Goal: Task Accomplishment & Management: Use online tool/utility

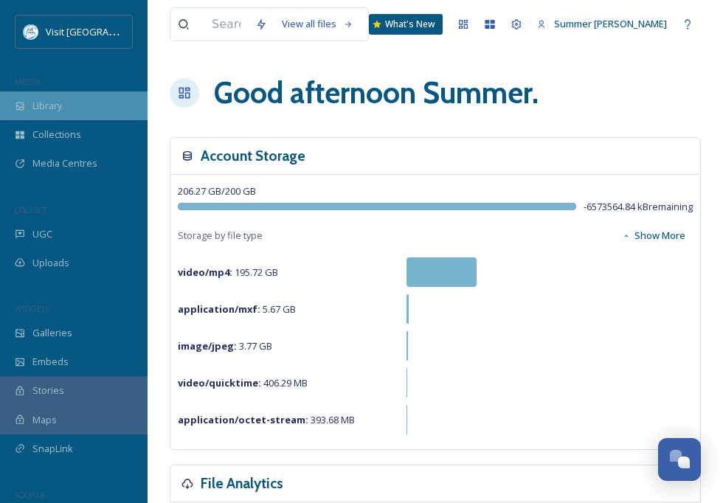
click at [60, 100] on span "Library" at bounding box center [46, 106] width 29 height 14
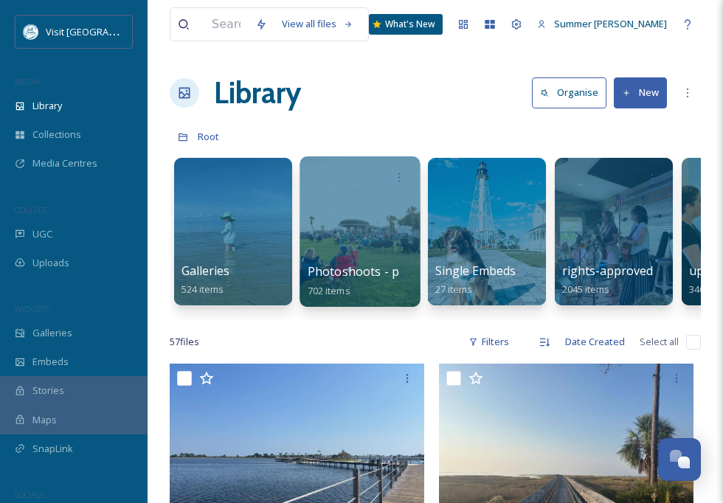
click at [366, 209] on div at bounding box center [359, 231] width 120 height 150
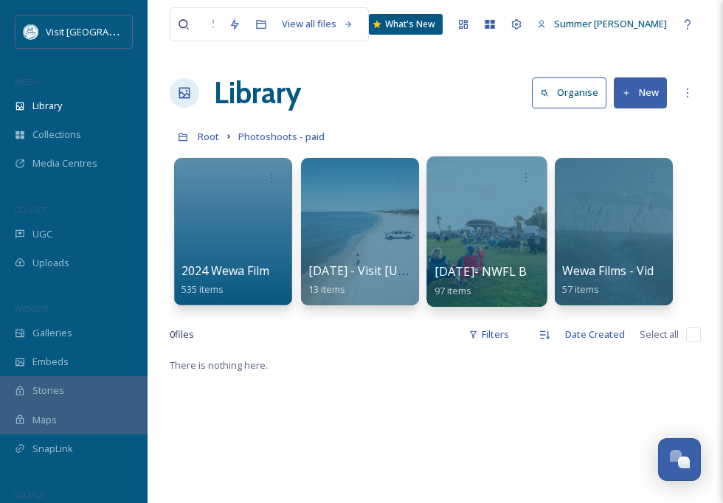
click at [510, 201] on div at bounding box center [486, 231] width 120 height 150
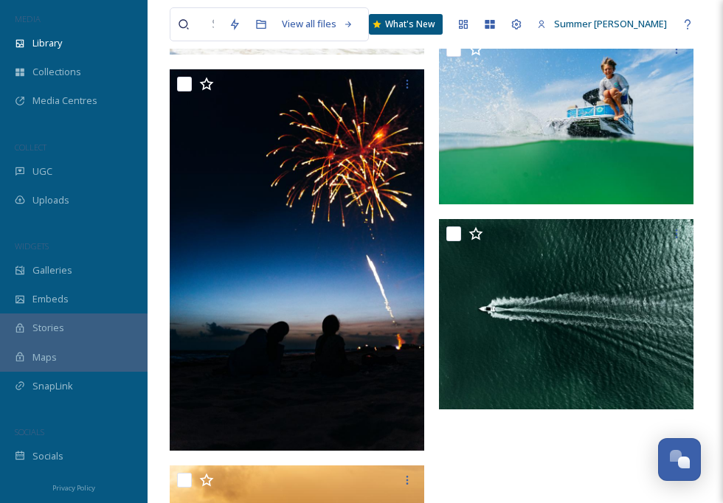
scroll to position [3420, 0]
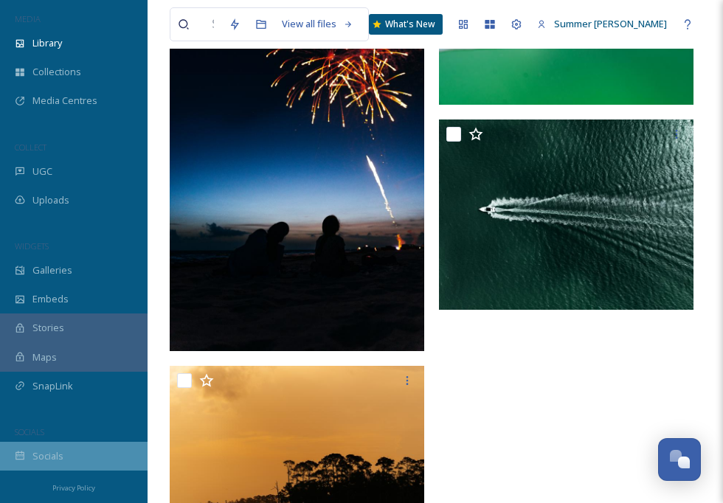
click at [49, 454] on span "Socials" at bounding box center [47, 456] width 31 height 14
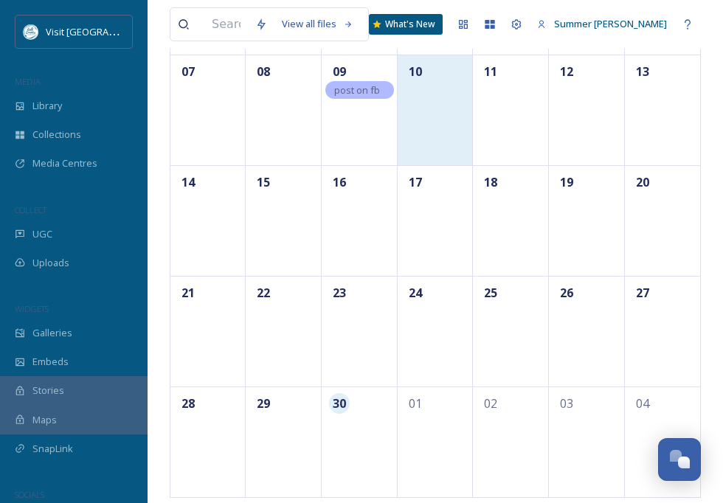
scroll to position [262, 0]
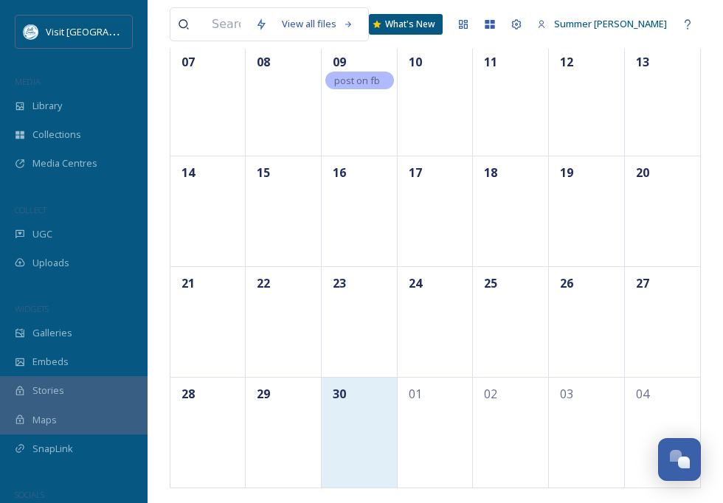
click at [361, 419] on div "30" at bounding box center [360, 432] width 76 height 111
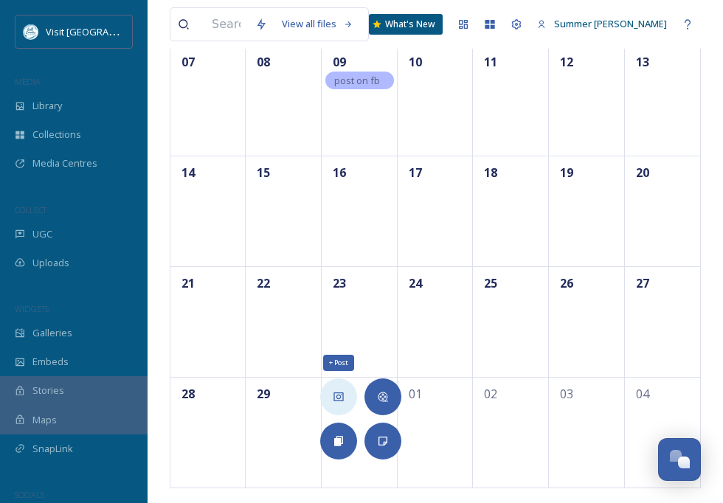
click at [340, 397] on icon at bounding box center [338, 396] width 10 height 9
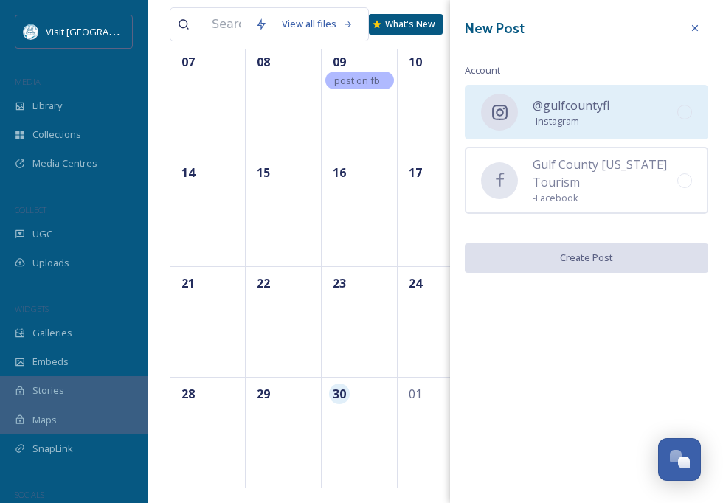
click at [485, 110] on div at bounding box center [499, 112] width 37 height 37
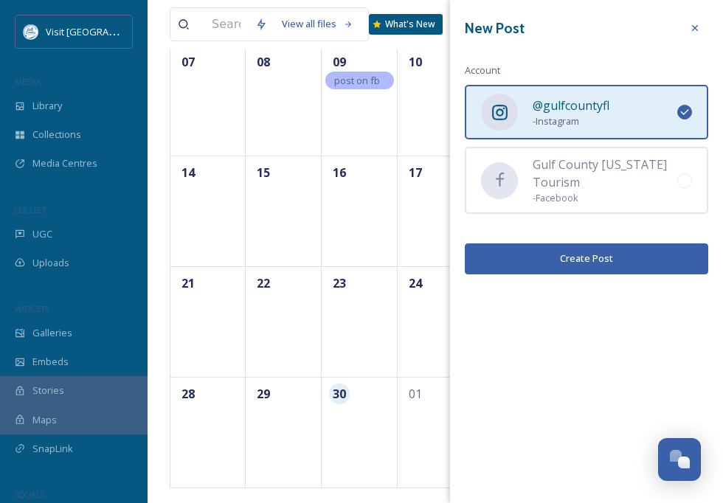
click at [556, 257] on button "Create Post" at bounding box center [586, 258] width 243 height 30
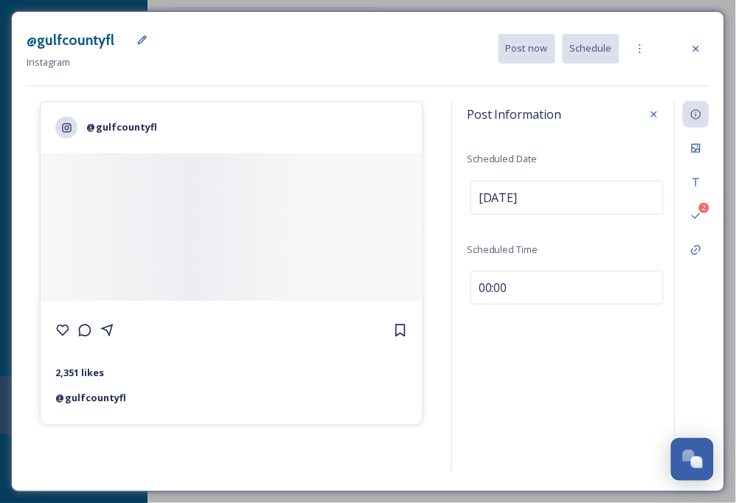
click at [89, 178] on div at bounding box center [232, 226] width 382 height 147
click at [697, 153] on icon at bounding box center [696, 148] width 12 height 12
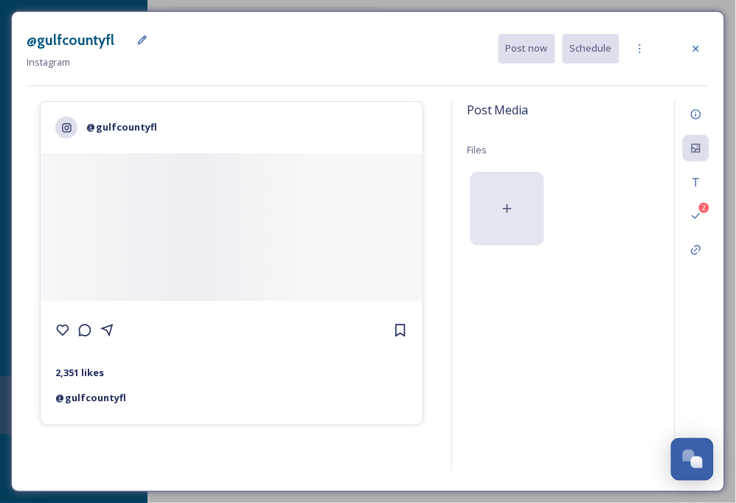
click at [501, 204] on icon at bounding box center [507, 208] width 15 height 15
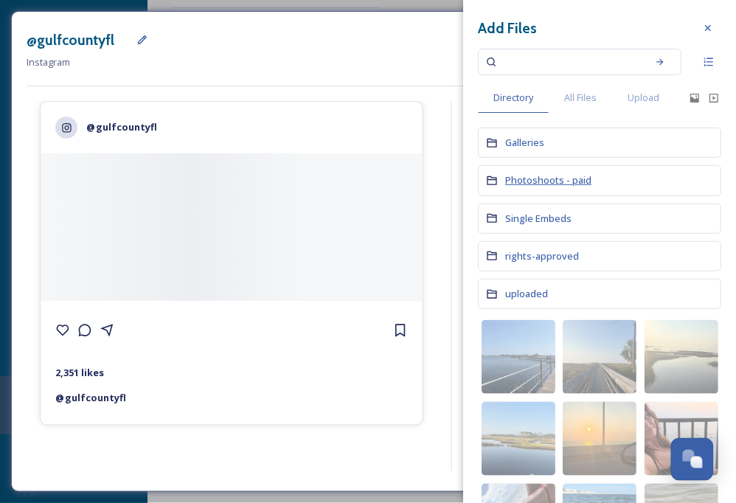
click at [535, 178] on span "Photoshoots - paid" at bounding box center [548, 179] width 86 height 13
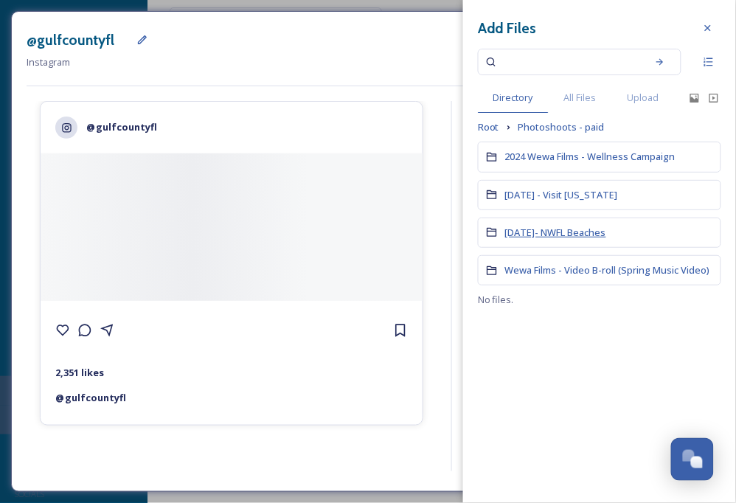
click at [560, 232] on span "[DATE]- NWFL Beaches" at bounding box center [555, 232] width 101 height 13
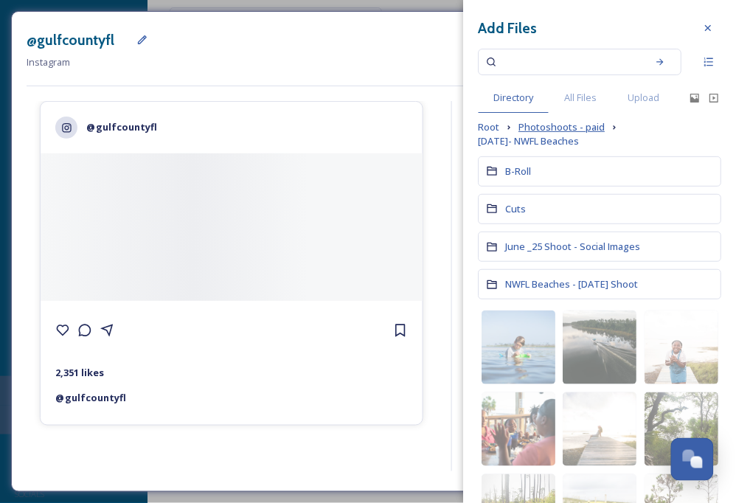
click at [542, 126] on span "Photoshoots - paid" at bounding box center [561, 127] width 86 height 14
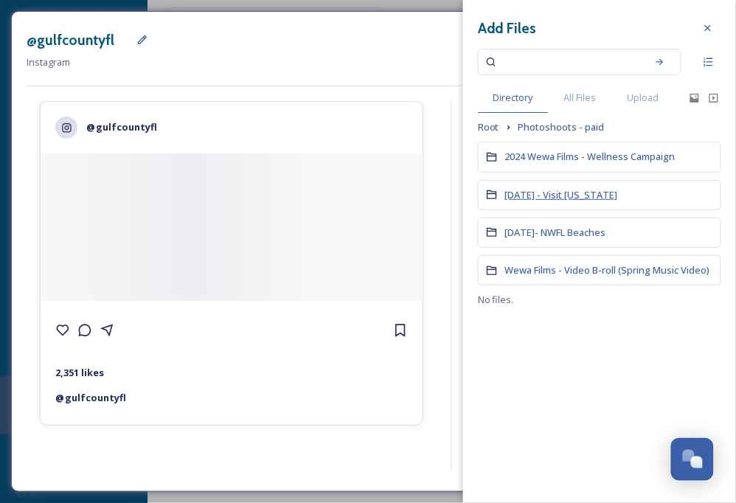
click at [578, 195] on span "[DATE] - Visit [US_STATE]" at bounding box center [561, 194] width 113 height 13
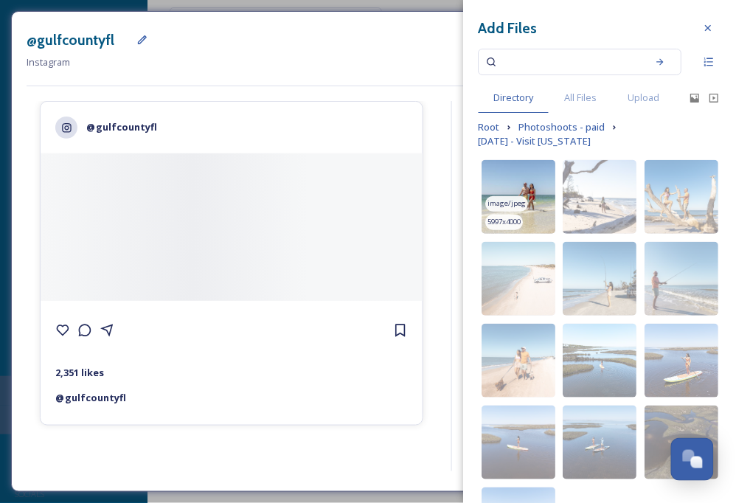
click at [533, 167] on img at bounding box center [519, 197] width 74 height 74
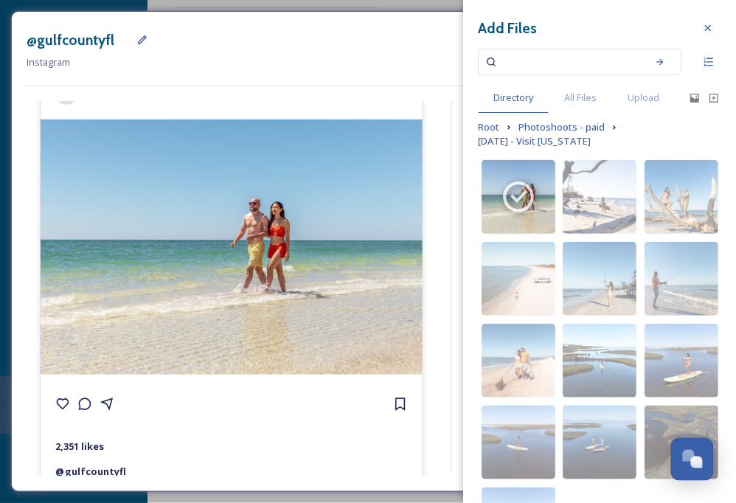
scroll to position [56, 0]
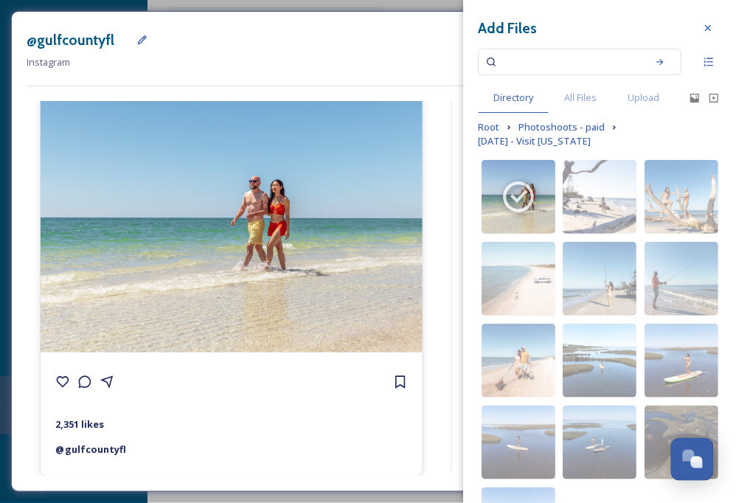
click at [58, 420] on strong "2,351 likes" at bounding box center [79, 423] width 49 height 13
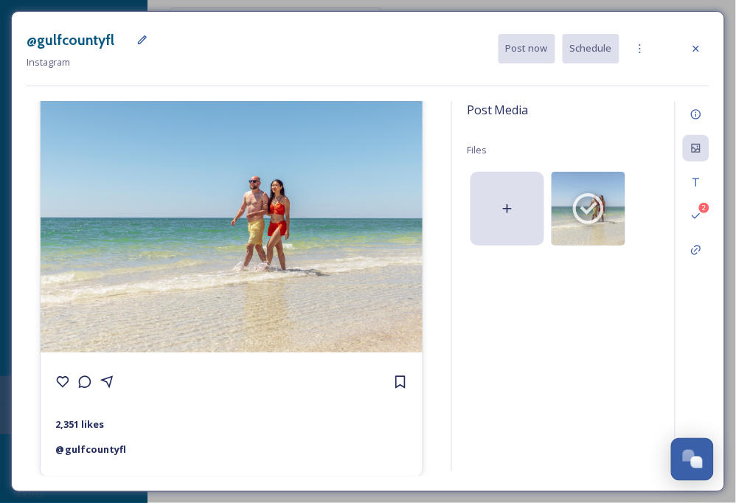
click at [84, 443] on strong "@ gulfcountyfl" at bounding box center [90, 448] width 71 height 13
click at [81, 453] on strong "@ gulfcountyfl" at bounding box center [90, 448] width 71 height 13
click at [522, 361] on div "Post Media Files image/jpeg 5997 x 4000 2" at bounding box center [580, 286] width 258 height 370
click at [590, 193] on icon at bounding box center [588, 208] width 31 height 31
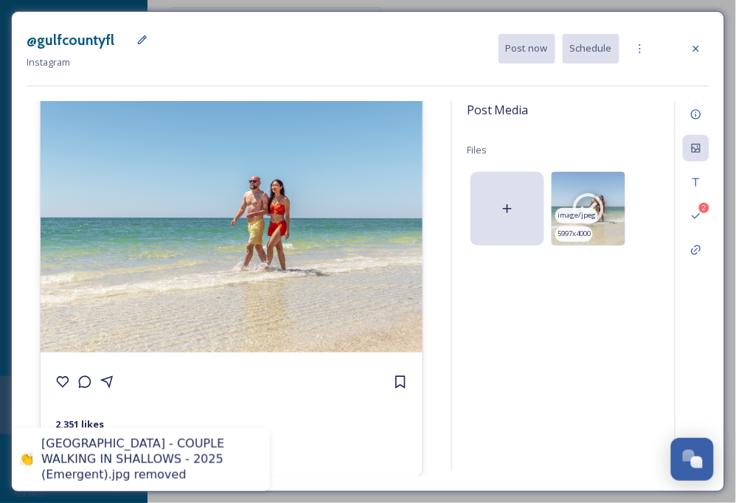
scroll to position [0, 0]
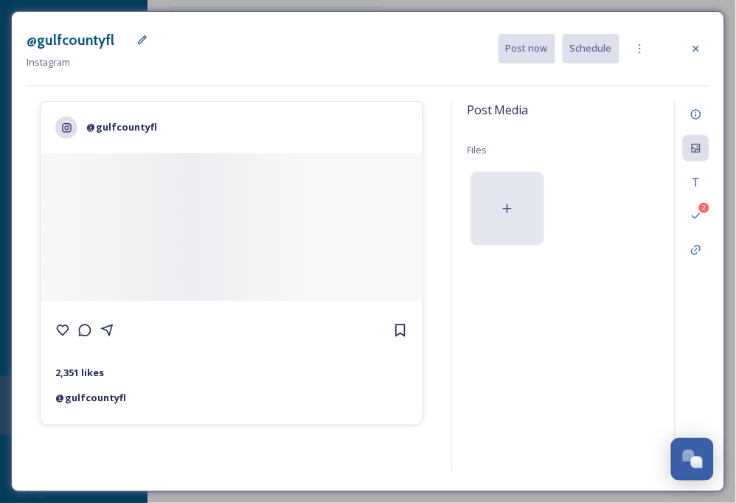
click at [487, 227] on div at bounding box center [507, 209] width 74 height 74
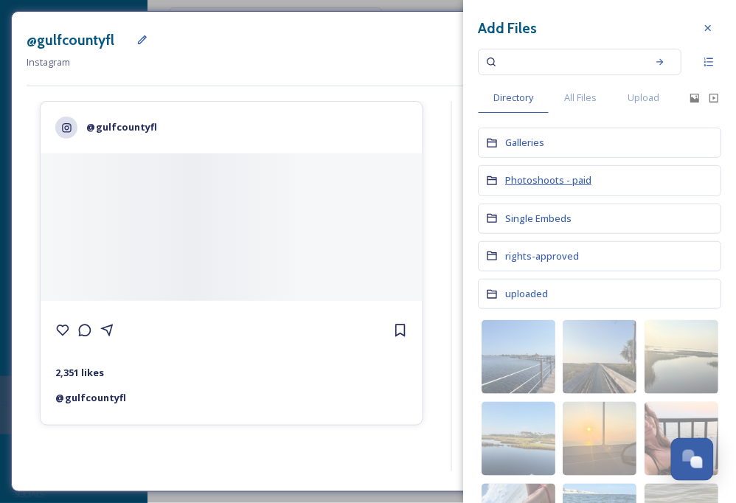
click at [529, 178] on span "Photoshoots - paid" at bounding box center [548, 179] width 86 height 13
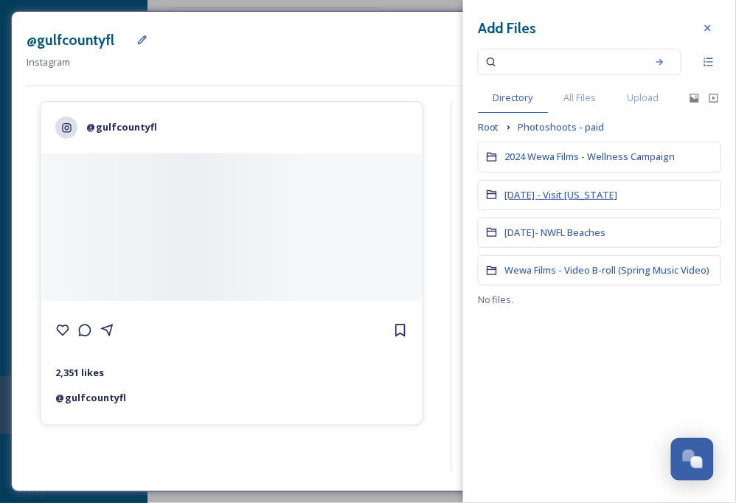
click at [535, 195] on span "[DATE] - Visit [US_STATE]" at bounding box center [561, 194] width 113 height 13
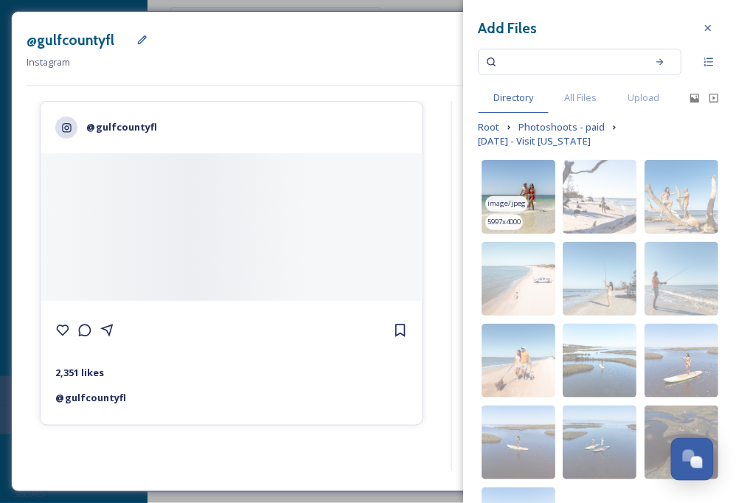
click at [514, 181] on img at bounding box center [519, 197] width 74 height 74
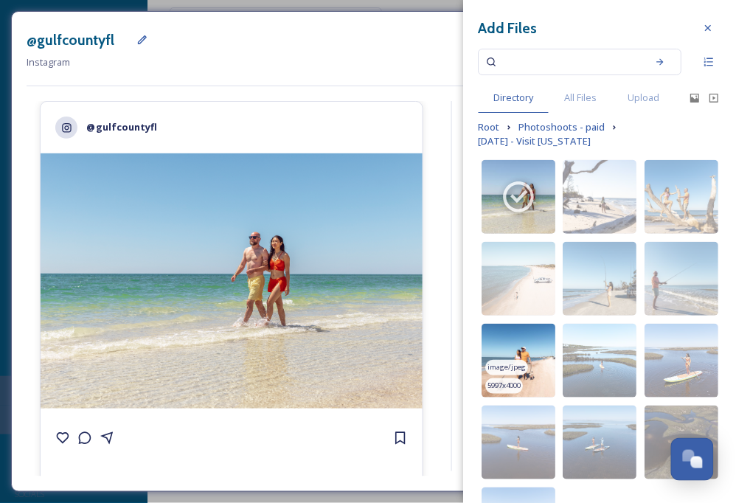
click at [511, 370] on img at bounding box center [519, 361] width 74 height 74
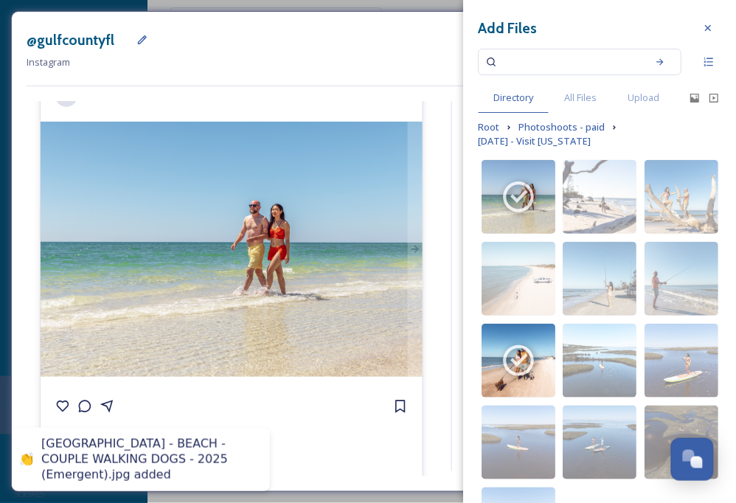
scroll to position [56, 0]
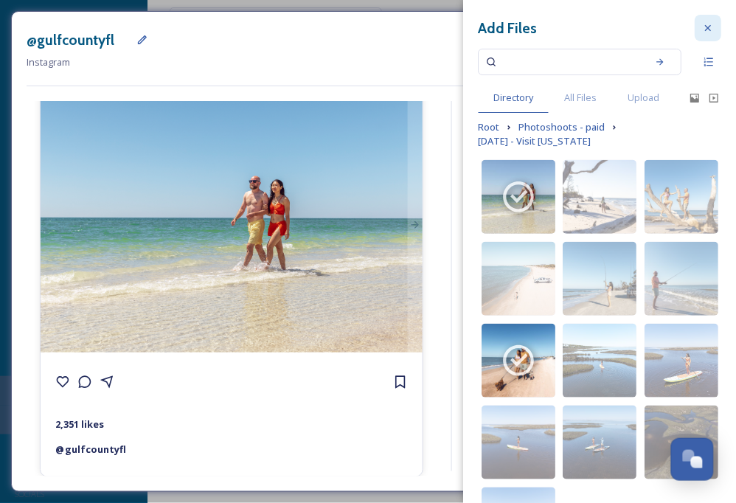
click at [702, 29] on icon at bounding box center [708, 28] width 12 height 12
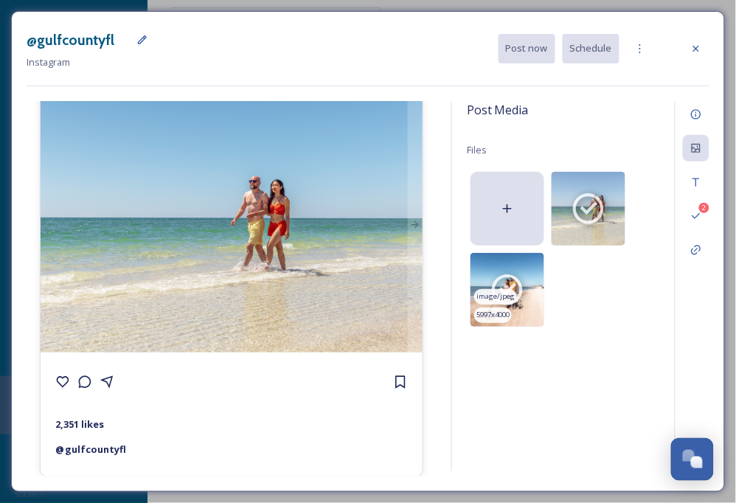
click at [513, 267] on img at bounding box center [507, 290] width 74 height 74
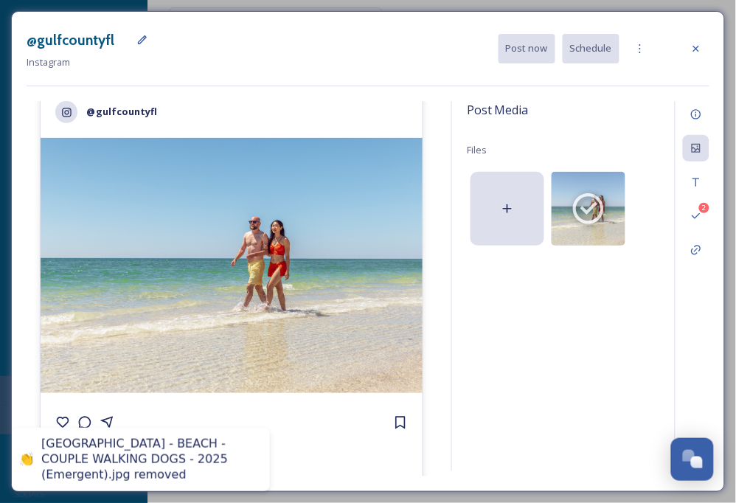
scroll to position [0, 0]
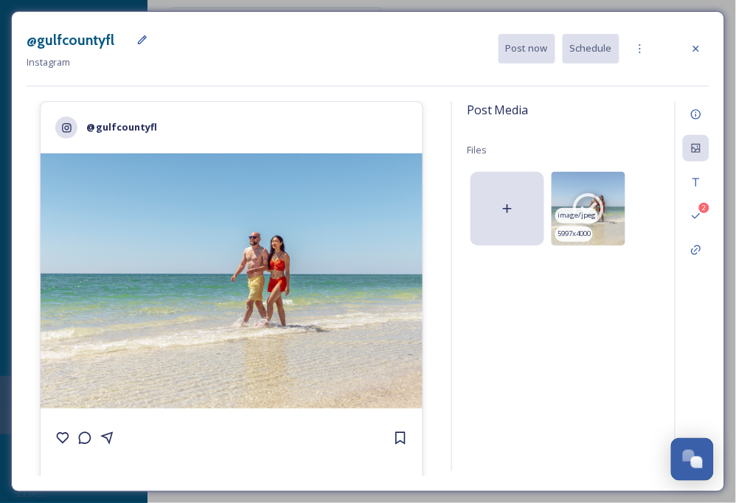
click at [612, 203] on img at bounding box center [589, 209] width 74 height 74
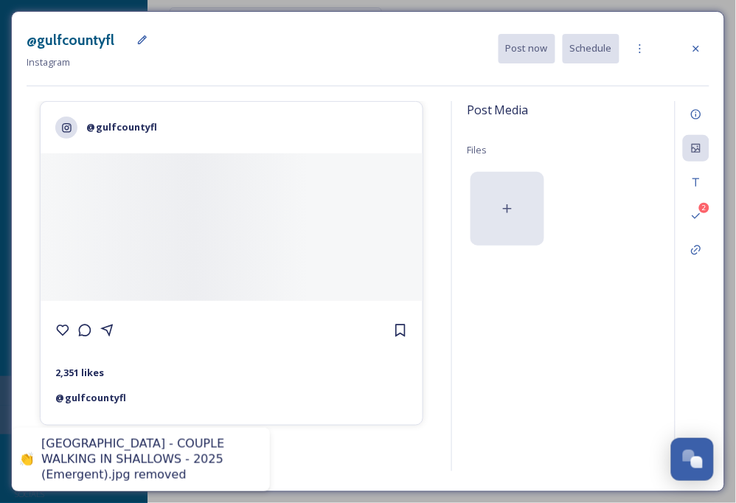
click at [498, 195] on div at bounding box center [507, 209] width 74 height 74
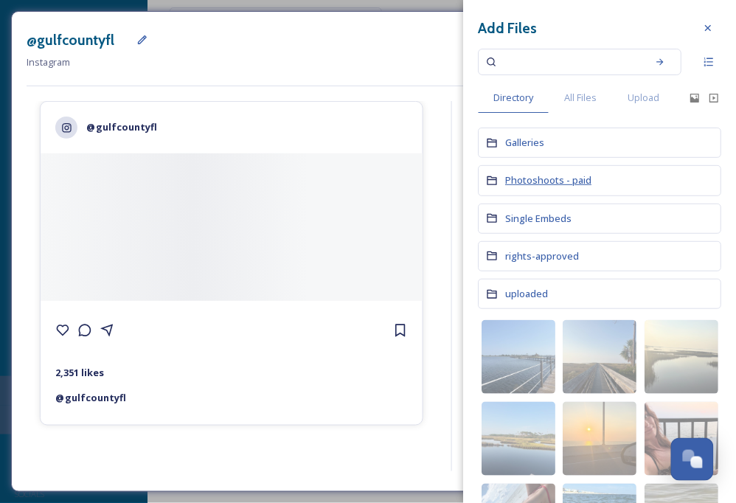
click at [545, 178] on span "Photoshoots - paid" at bounding box center [548, 179] width 86 height 13
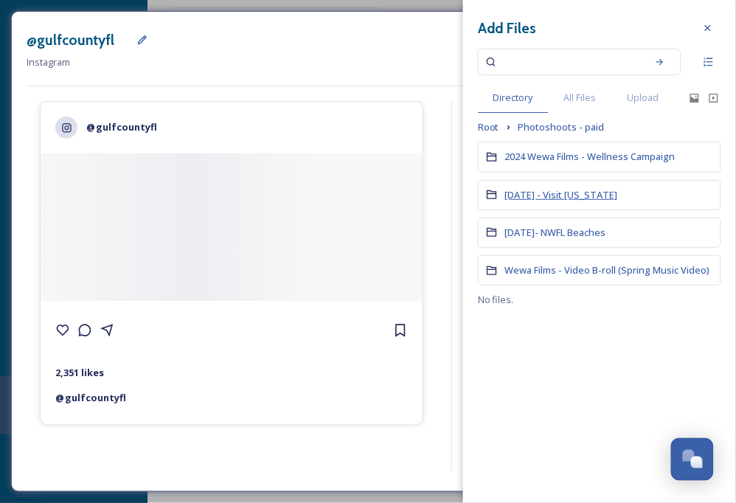
click at [541, 197] on span "[DATE] - Visit [US_STATE]" at bounding box center [561, 194] width 113 height 13
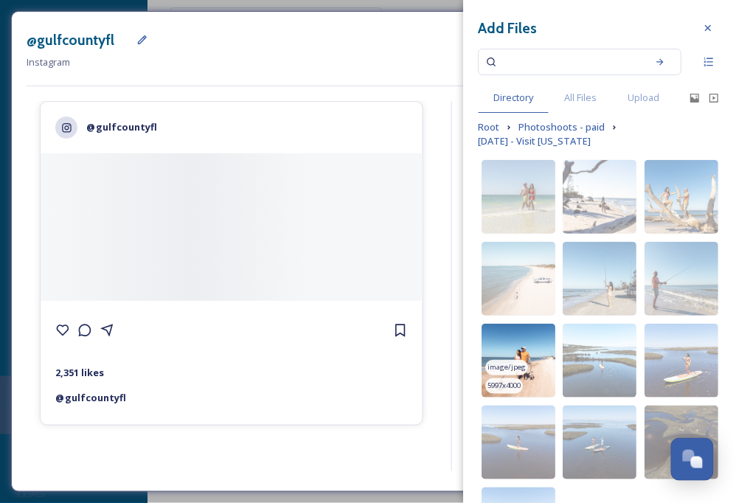
click at [534, 354] on img at bounding box center [519, 361] width 74 height 74
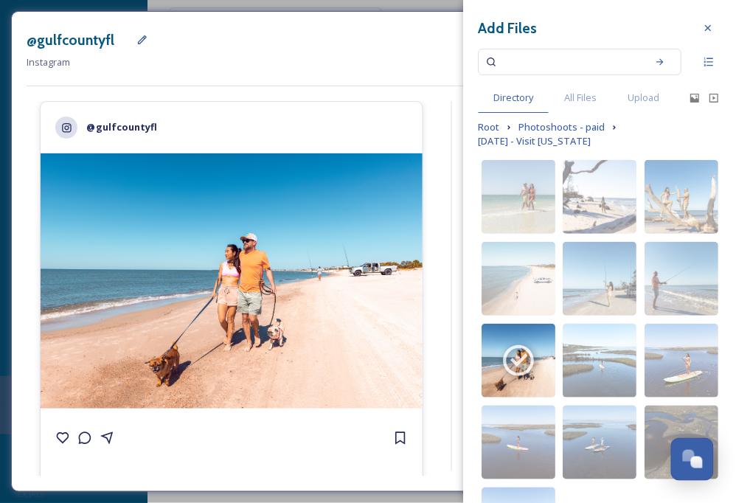
click at [400, 35] on div "@gulfcountyfl Instagram Post now Schedule" at bounding box center [368, 49] width 683 height 44
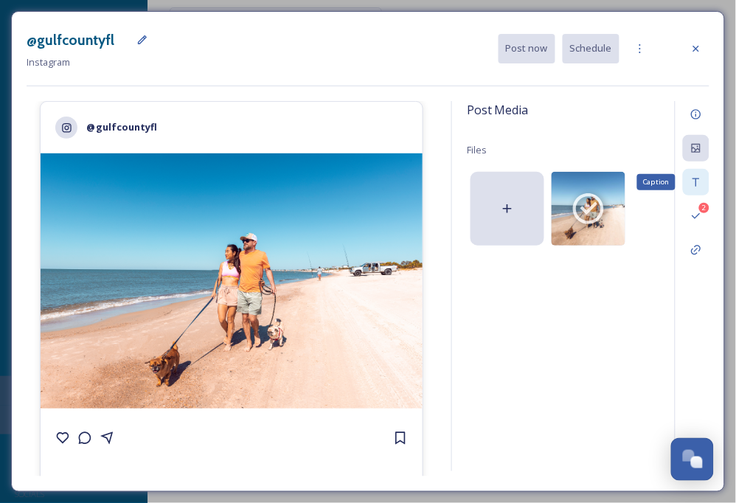
click at [693, 175] on div "Caption" at bounding box center [696, 182] width 27 height 27
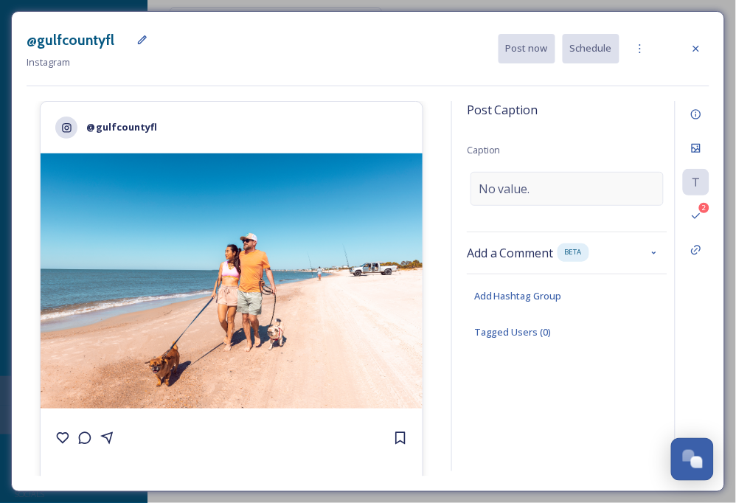
click at [530, 187] on span "No value." at bounding box center [505, 189] width 52 height 18
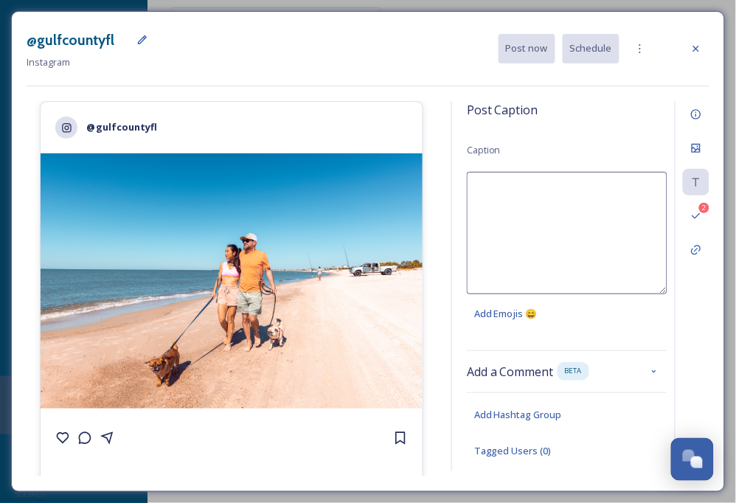
click at [584, 201] on textarea at bounding box center [567, 233] width 201 height 122
paste textarea "Cooler temps, quieter shores, and wide-open spaces to explore — fall is the per…"
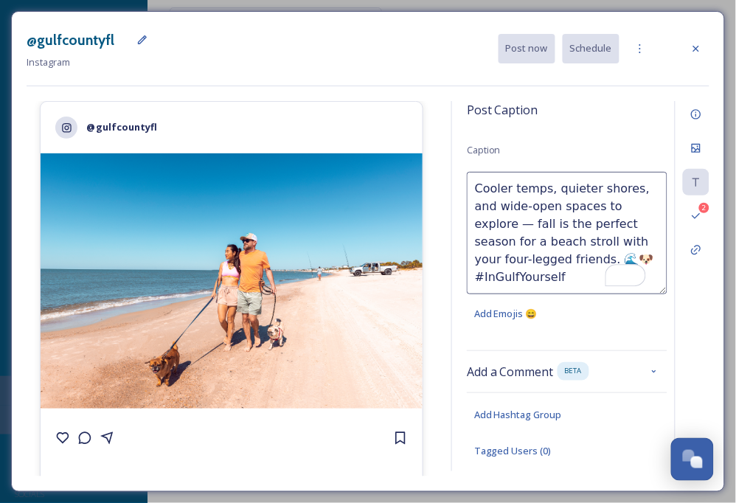
drag, startPoint x: 566, startPoint y: 277, endPoint x: 436, endPoint y: 277, distance: 130.5
click at [436, 277] on div "@gulfcountyfl 2,351 likes @ gulfcountyfl Post Caption Caption Cooler temps, qui…" at bounding box center [368, 288] width 683 height 375
type textarea "Cooler temps, quieter shores, and wide-open spaces to explore — fall is the per…"
click at [532, 312] on span "Add Emojis 😄" at bounding box center [505, 314] width 63 height 14
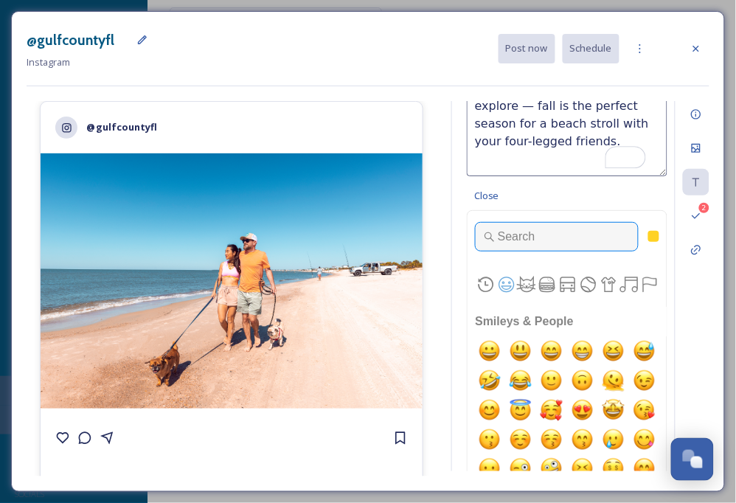
click at [555, 233] on input "Type to search for an emoji" at bounding box center [557, 236] width 164 height 29
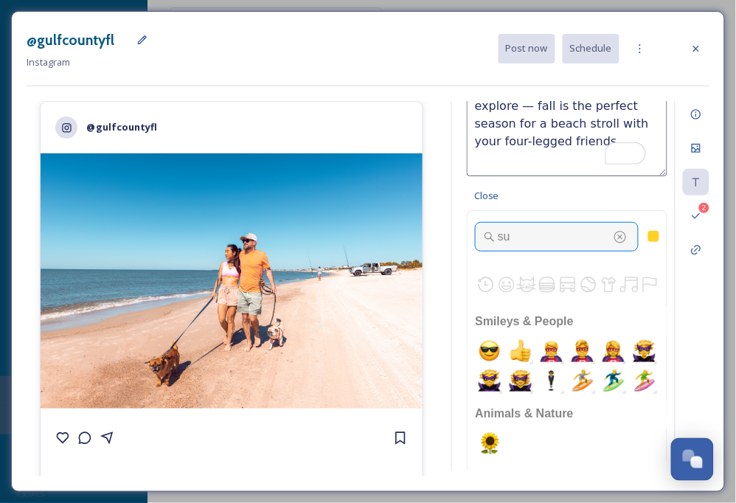
scroll to position [1, 0]
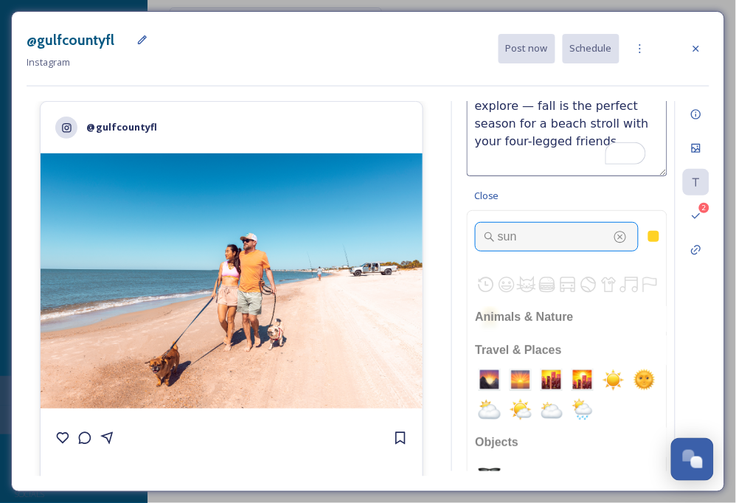
type input "sun"
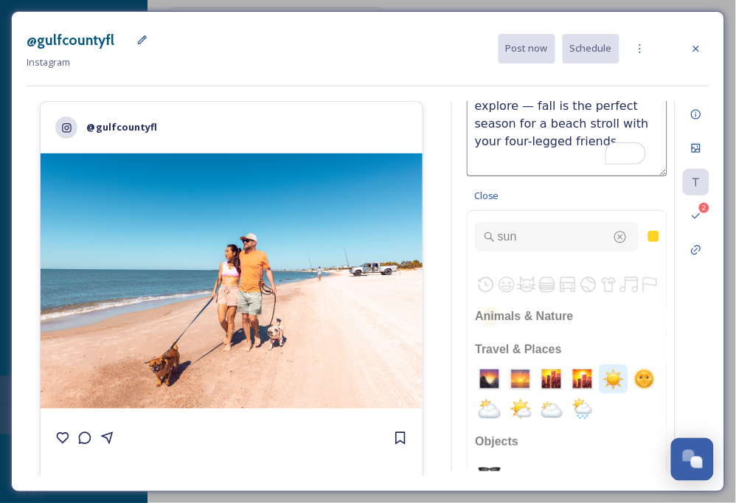
click at [614, 382] on img "sunny" at bounding box center [613, 378] width 29 height 29
type textarea "Cooler temps, quieter shores, and wide-open spaces to explore — fall is the per…"
click at [613, 238] on div "button" at bounding box center [620, 236] width 15 height 15
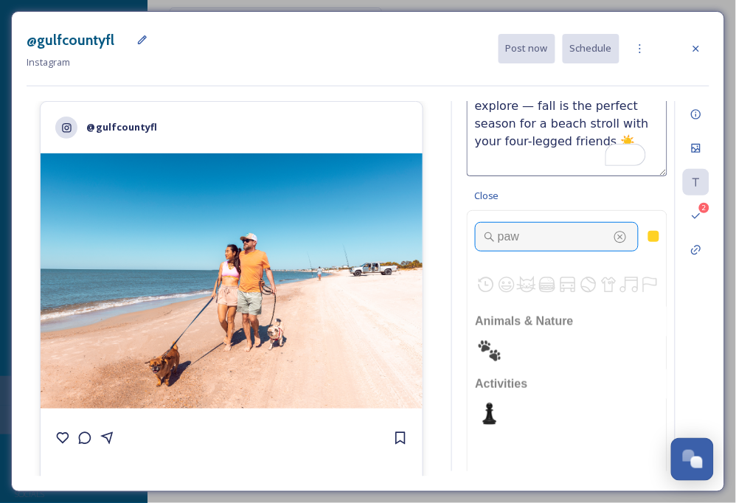
scroll to position [122, 0]
type input "paw"
click at [493, 350] on img "feet" at bounding box center [489, 350] width 29 height 29
type textarea "Cooler temps, quieter shores, and wide-open spaces to explore — fall is the per…"
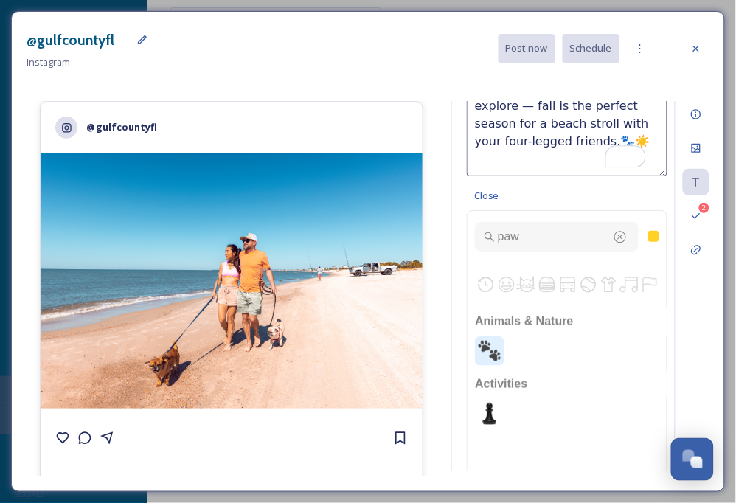
scroll to position [118, 0]
click at [613, 237] on div "button" at bounding box center [620, 236] width 15 height 15
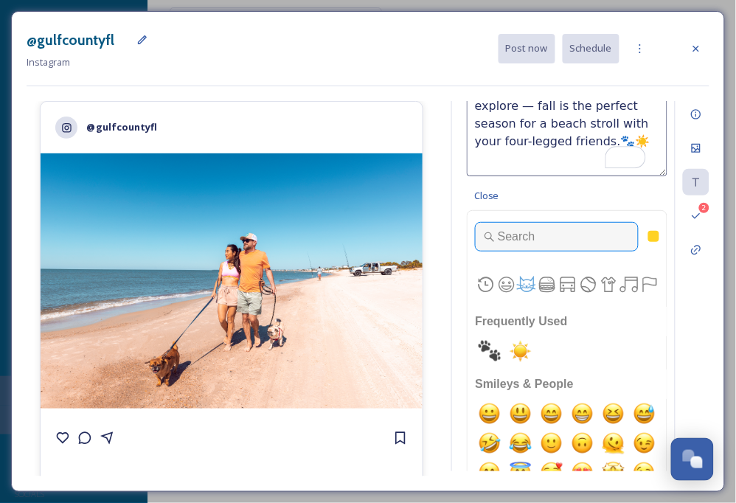
scroll to position [1, 0]
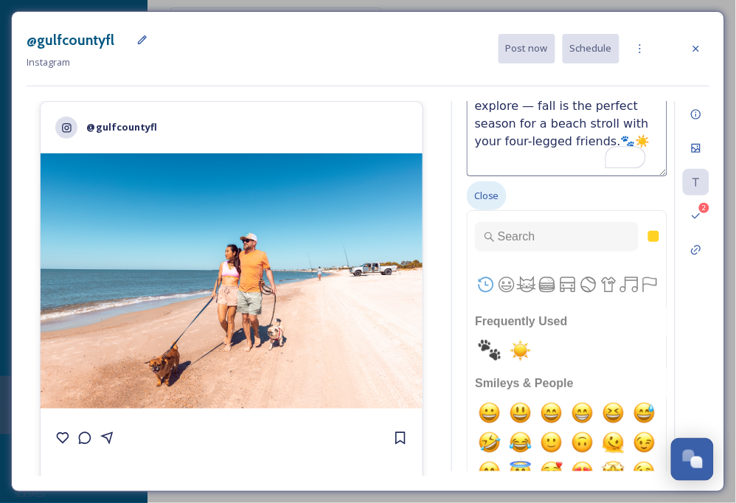
click at [484, 195] on span "Close" at bounding box center [486, 196] width 25 height 14
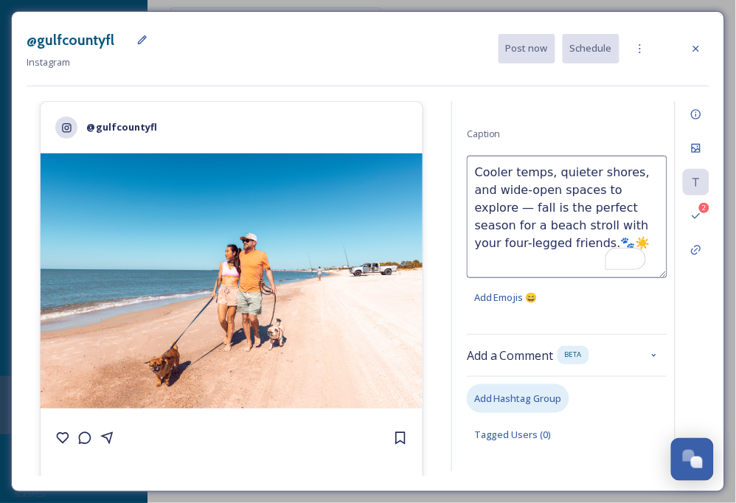
click at [507, 395] on div "Post Caption Caption Cooler temps, quieter shores, and wide-open spaces to expl…" at bounding box center [567, 286] width 201 height 370
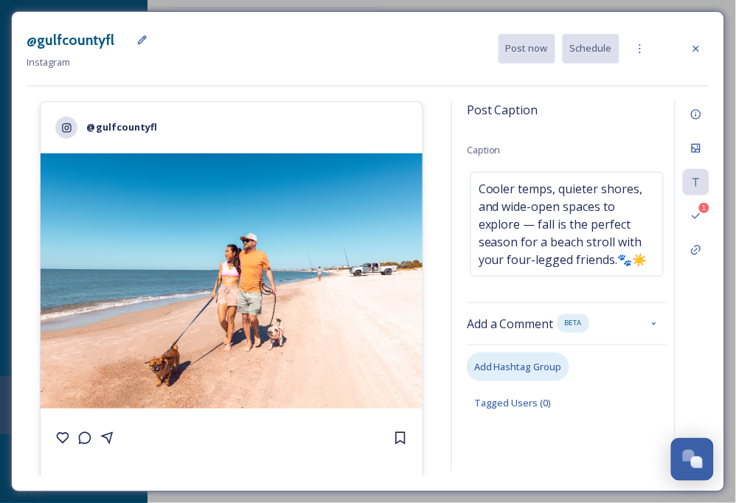
click at [495, 366] on span "Add Hashtag Group" at bounding box center [518, 367] width 88 height 14
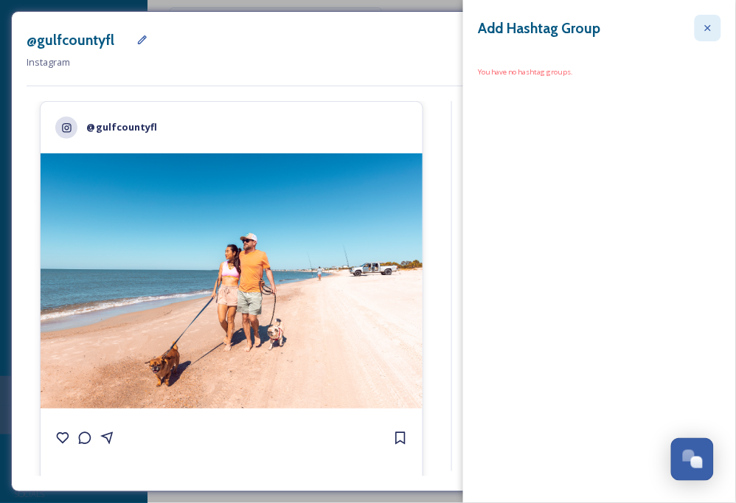
click at [702, 24] on icon at bounding box center [708, 28] width 12 height 12
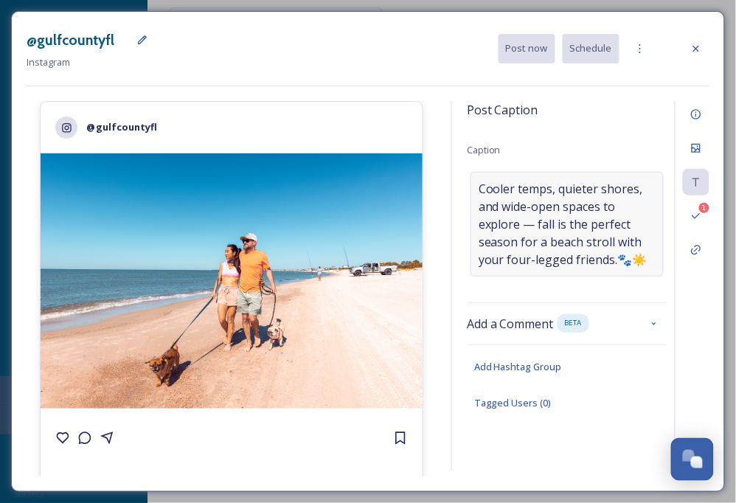
click at [644, 264] on span "Cooler temps, quieter shores, and wide-open spaces to explore — fall is the per…" at bounding box center [567, 224] width 177 height 88
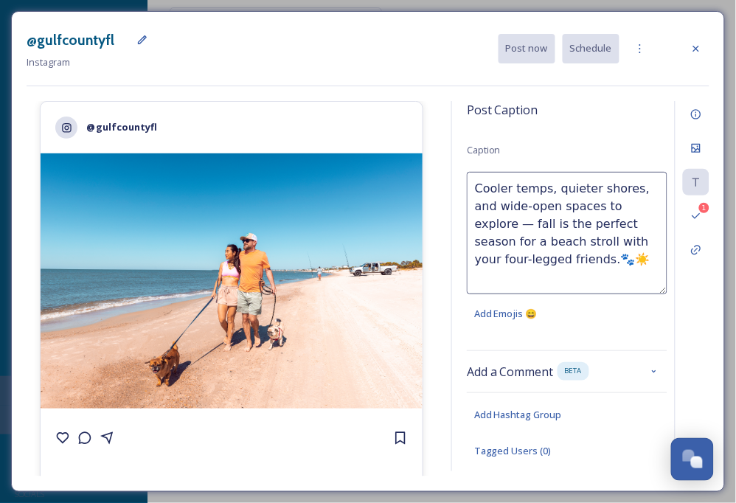
click at [642, 263] on textarea "Cooler temps, quieter shores, and wide-open spaces to explore — fall is the per…" at bounding box center [567, 233] width 201 height 122
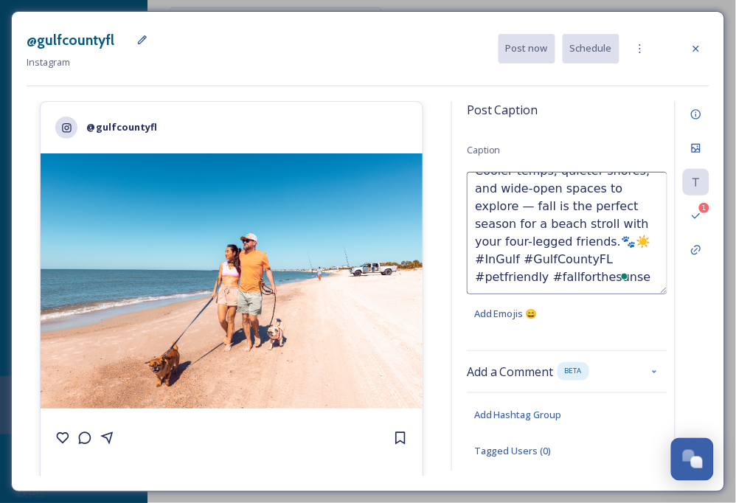
type textarea "Cooler temps, quieter shores, and wide-open spaces to explore — fall is the per…"
click at [703, 114] on div "Information" at bounding box center [696, 114] width 27 height 27
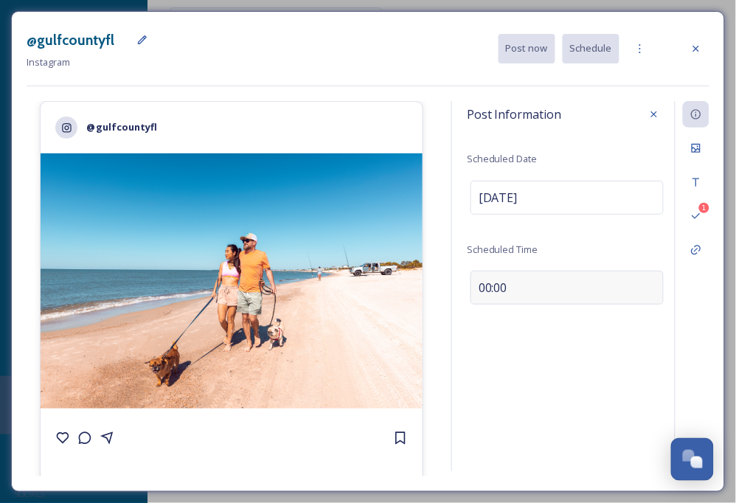
click at [498, 291] on span "00:00" at bounding box center [493, 288] width 29 height 18
click at [485, 286] on input "00:00" at bounding box center [516, 284] width 99 height 35
click at [516, 281] on input "02:00" at bounding box center [516, 284] width 99 height 35
click at [484, 288] on input "14:00" at bounding box center [516, 284] width 99 height 35
click at [497, 287] on input "13:00" at bounding box center [516, 284] width 99 height 35
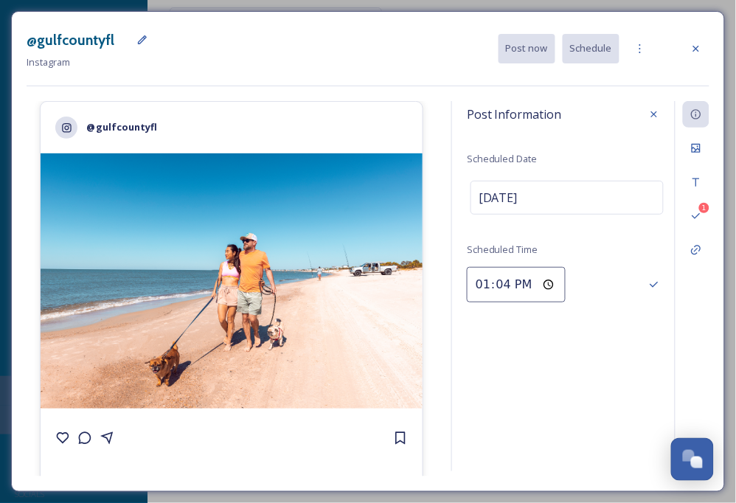
type input "13:45"
click at [590, 374] on div "Post Information Scheduled Date [DATE] Scheduled Time 13:45 1" at bounding box center [580, 286] width 258 height 370
click at [660, 291] on icon at bounding box center [654, 285] width 12 height 12
click at [701, 147] on icon at bounding box center [696, 148] width 12 height 12
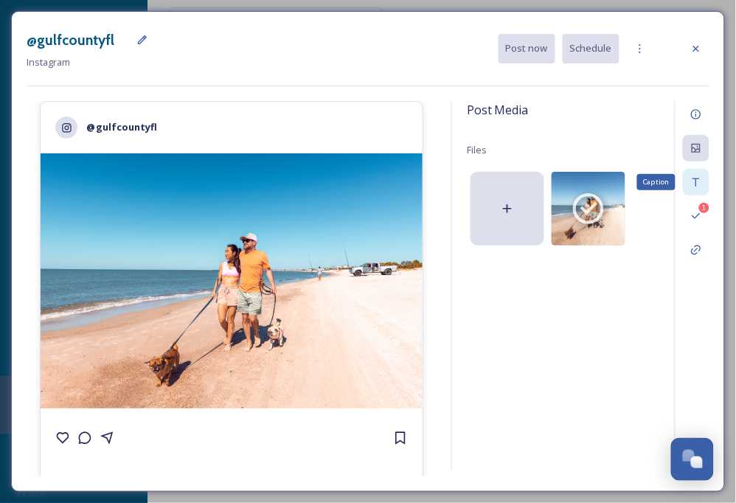
click at [697, 174] on div "Caption" at bounding box center [696, 182] width 27 height 27
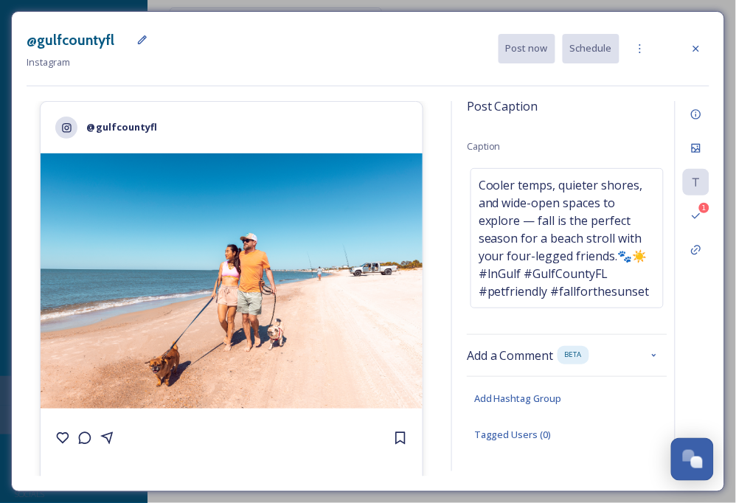
scroll to position [0, 0]
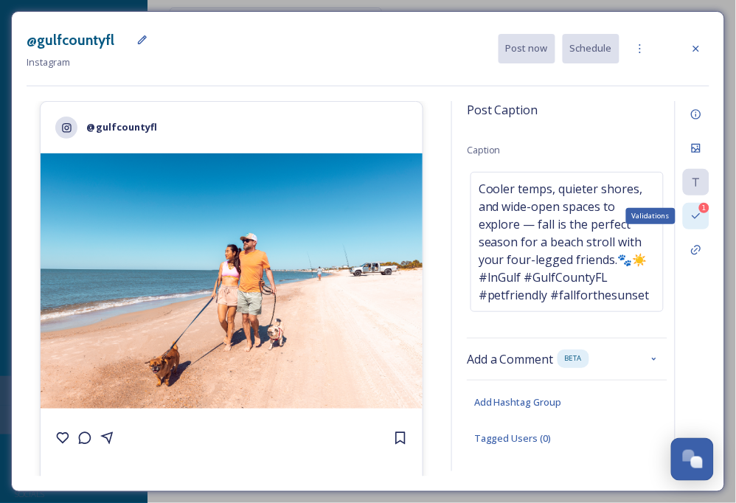
click at [693, 218] on icon at bounding box center [696, 216] width 12 height 12
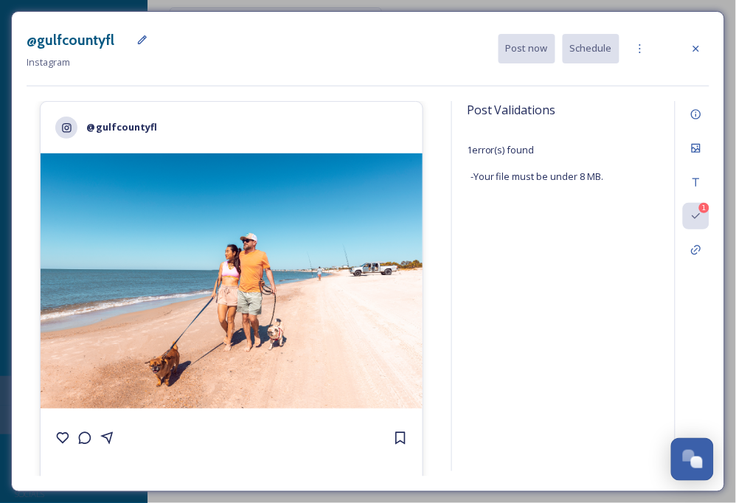
click at [156, 275] on img at bounding box center [232, 280] width 382 height 255
click at [698, 151] on icon at bounding box center [696, 148] width 12 height 12
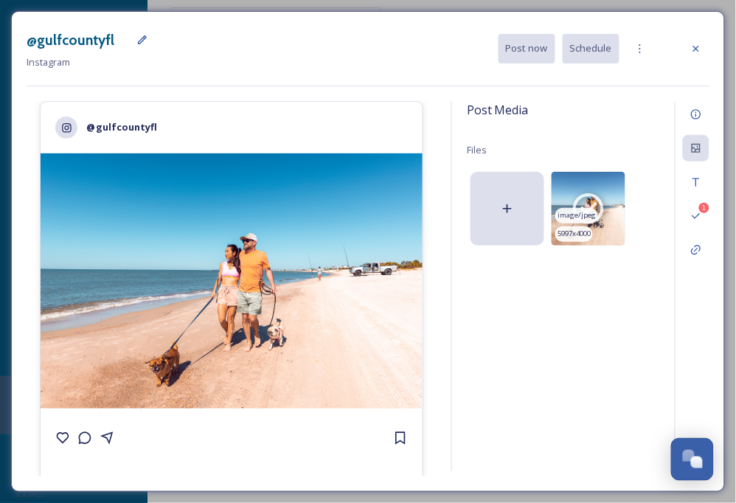
click at [615, 205] on img at bounding box center [589, 209] width 74 height 74
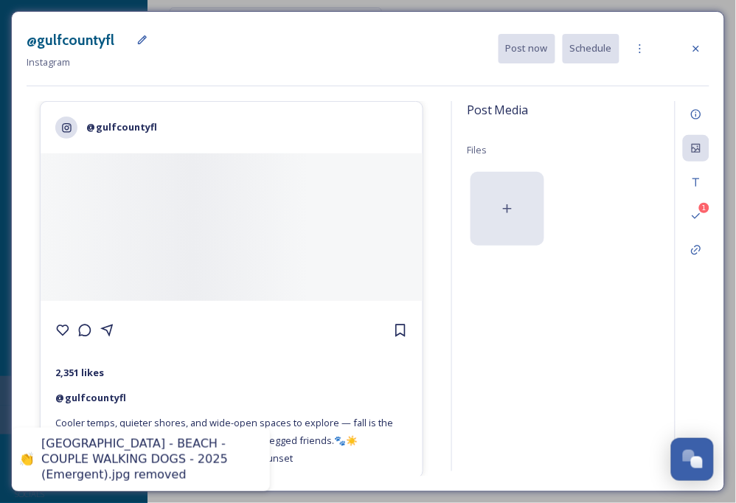
click at [485, 205] on div at bounding box center [507, 209] width 74 height 74
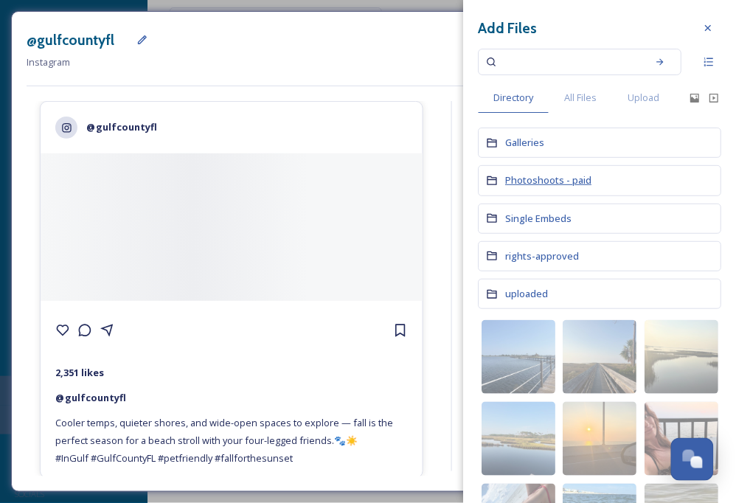
click at [527, 184] on span "Photoshoots - paid" at bounding box center [548, 179] width 86 height 13
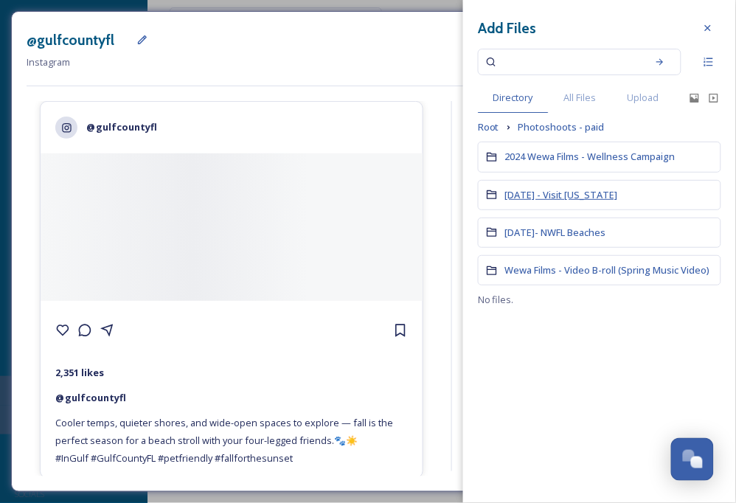
click at [566, 198] on span "[DATE] - Visit [US_STATE]" at bounding box center [561, 194] width 113 height 13
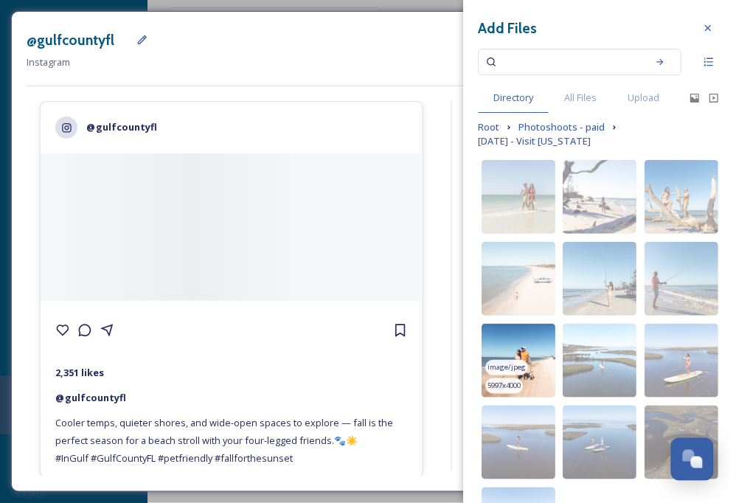
click at [522, 358] on img at bounding box center [519, 361] width 74 height 74
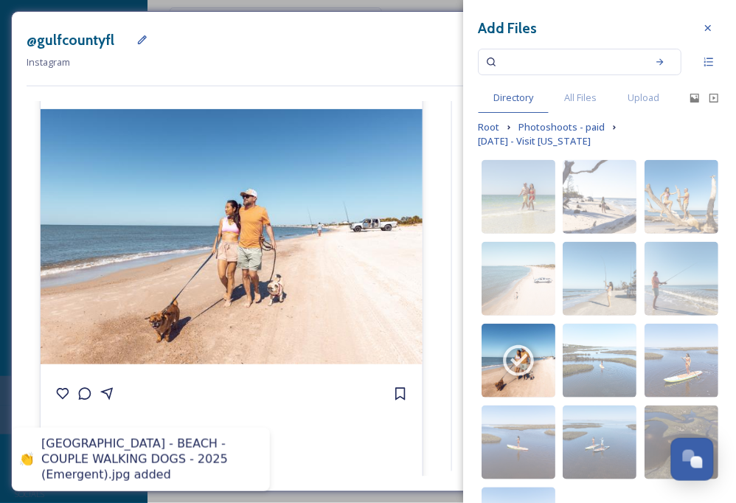
scroll to position [109, 0]
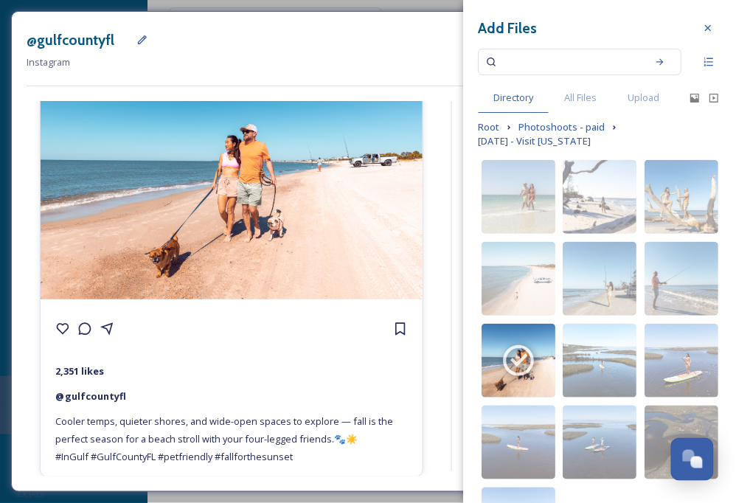
click at [319, 168] on img at bounding box center [232, 171] width 382 height 255
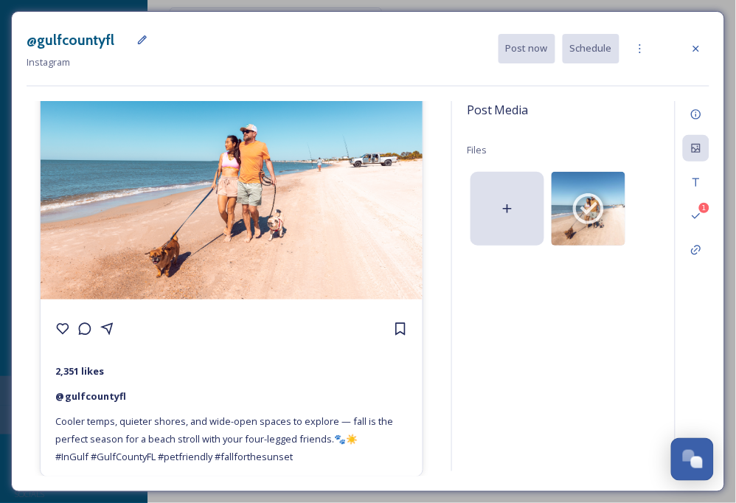
click at [329, 161] on img at bounding box center [232, 171] width 382 height 255
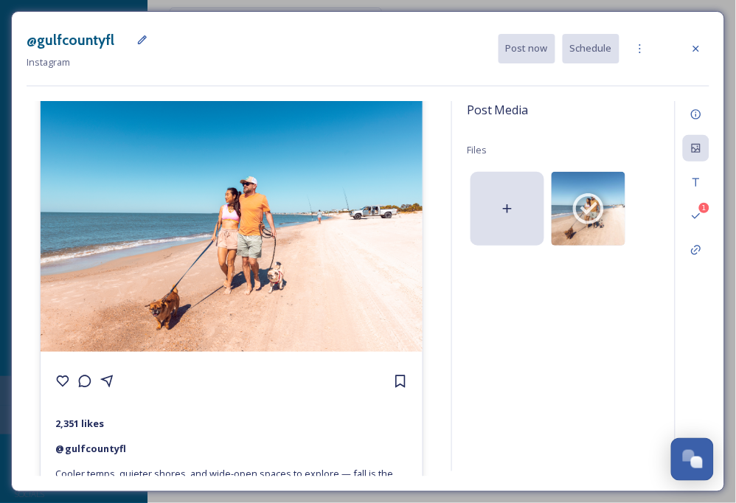
scroll to position [0, 0]
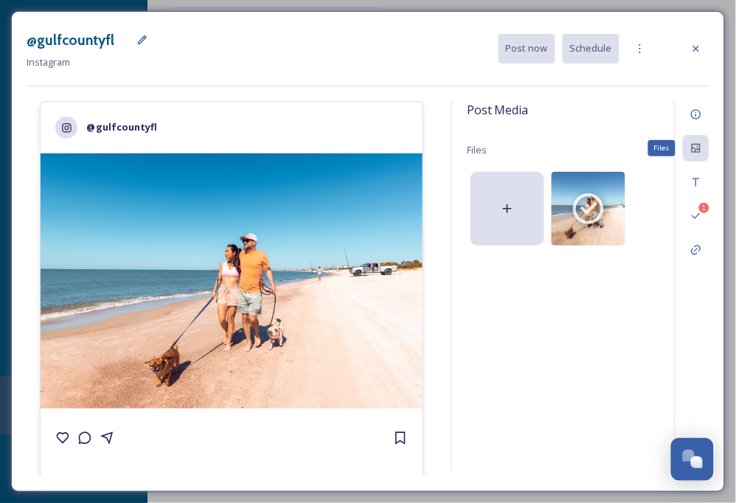
click at [695, 150] on icon at bounding box center [696, 148] width 12 height 12
click at [700, 218] on icon at bounding box center [696, 216] width 12 height 12
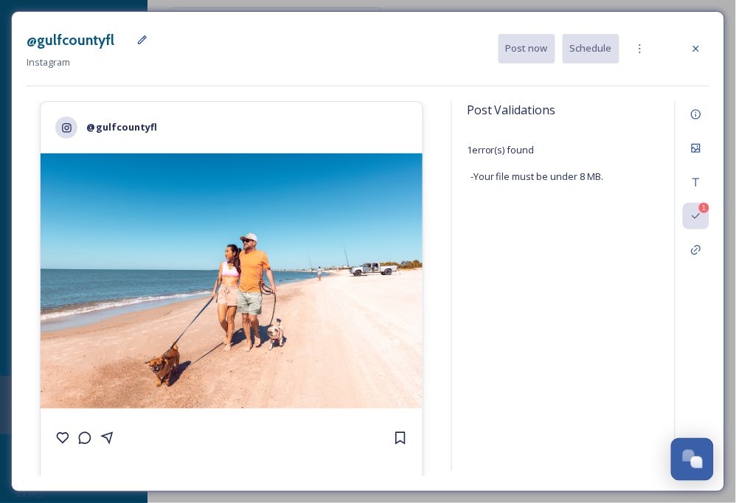
click at [517, 175] on span "- Your file must be under 8 MB." at bounding box center [536, 177] width 133 height 14
click at [513, 165] on div "Post Validations 1 error(s) found - Your file must be under 8 MB." at bounding box center [567, 155] width 201 height 108
click at [535, 151] on span "1 error(s) found" at bounding box center [501, 149] width 68 height 13
click at [348, 222] on img at bounding box center [232, 280] width 382 height 255
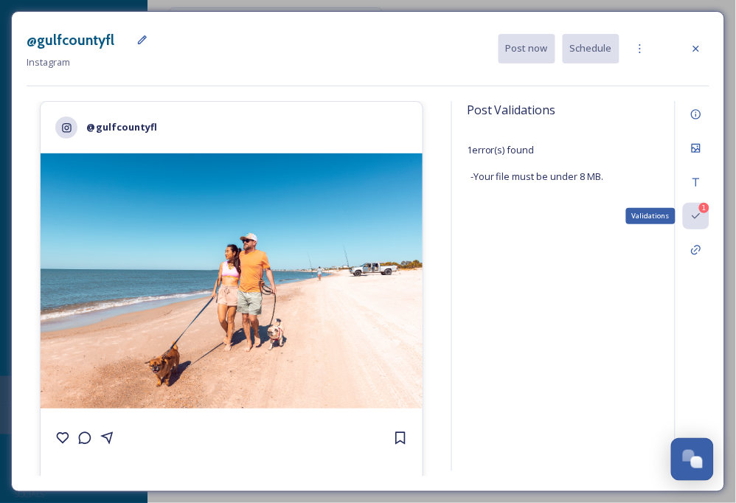
click at [697, 210] on icon at bounding box center [696, 216] width 12 height 12
click at [696, 249] on icon at bounding box center [696, 250] width 12 height 12
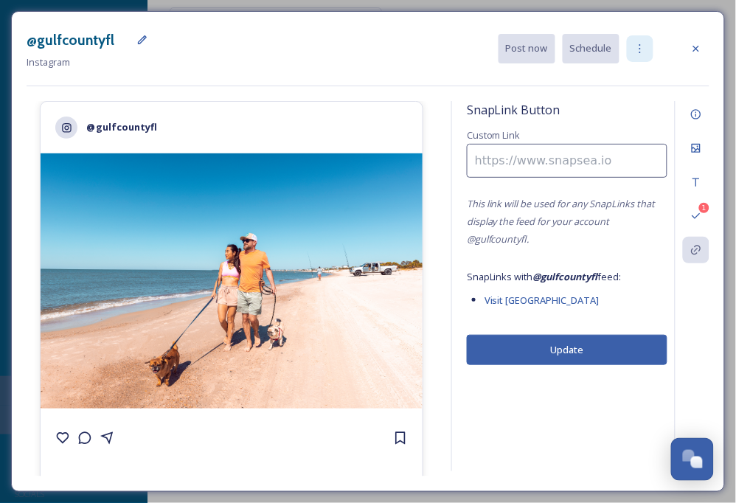
click at [642, 44] on icon at bounding box center [640, 49] width 12 height 12
click at [664, 123] on div "SnapLink Button Custom Link This link will be used for any SnapLinks that displ…" at bounding box center [567, 233] width 201 height 264
click at [692, 117] on icon at bounding box center [696, 114] width 10 height 10
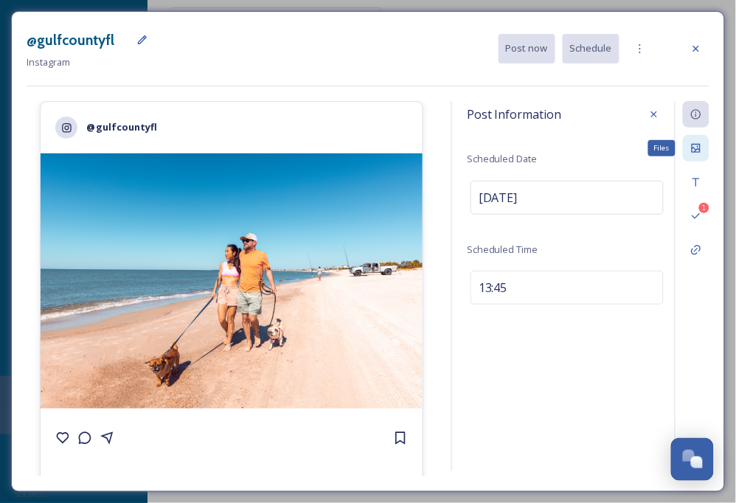
click at [694, 141] on div "Files" at bounding box center [696, 148] width 27 height 27
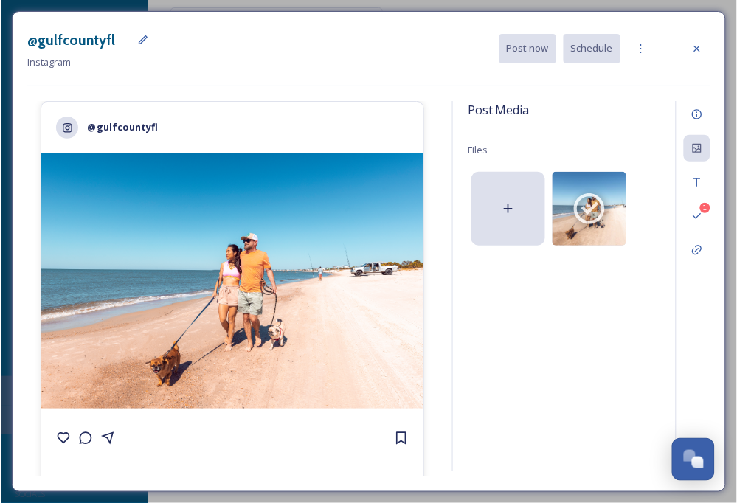
scroll to position [109, 0]
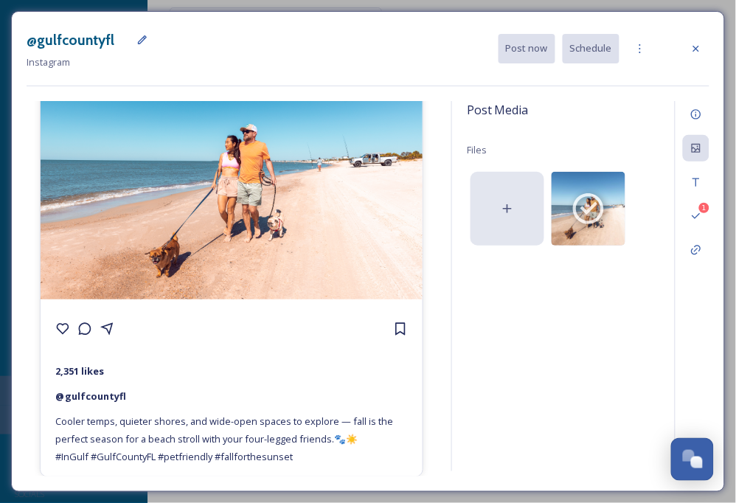
click at [498, 195] on div at bounding box center [507, 209] width 74 height 74
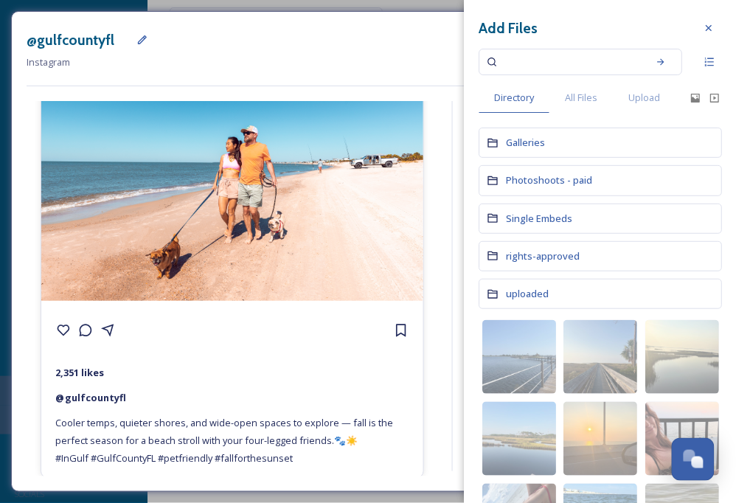
scroll to position [0, 0]
